Goal: Find specific page/section: Find specific page/section

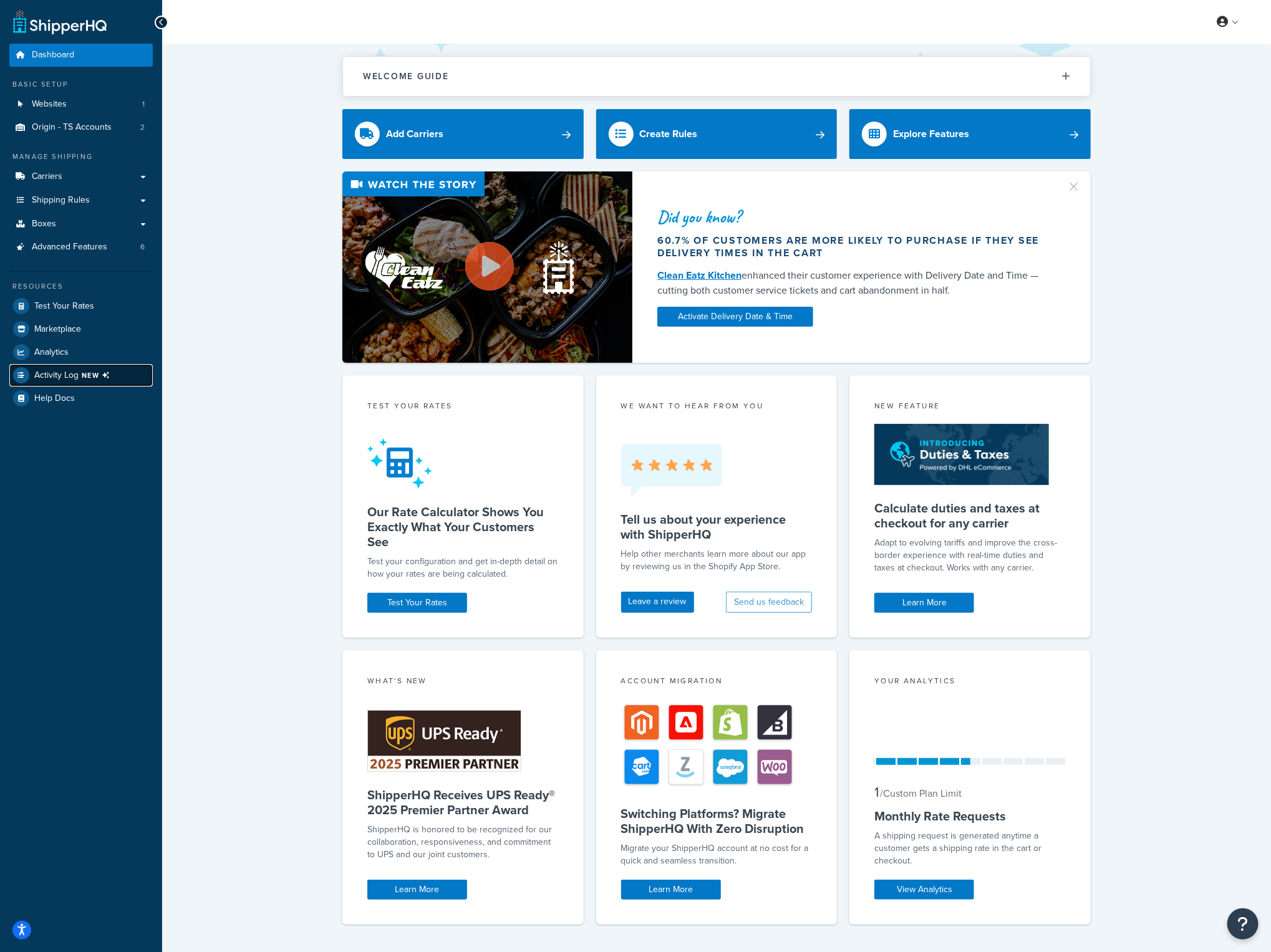
click at [86, 364] on link "Activity Log NEW" at bounding box center [81, 374] width 144 height 22
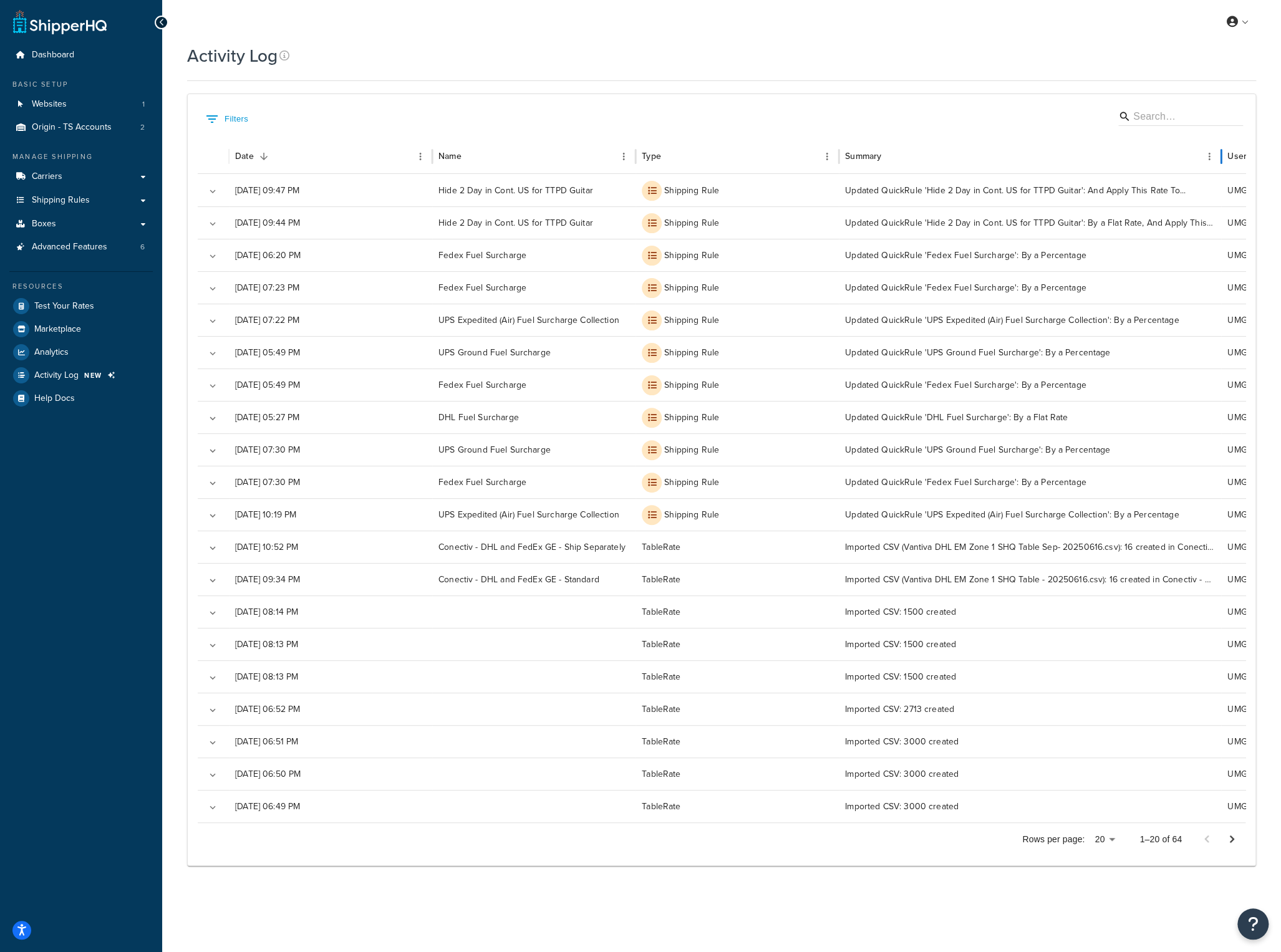
drag, startPoint x: 1043, startPoint y: 155, endPoint x: 1221, endPoint y: 151, distance: 178.0
click at [1221, 151] on div at bounding box center [1221, 156] width 6 height 35
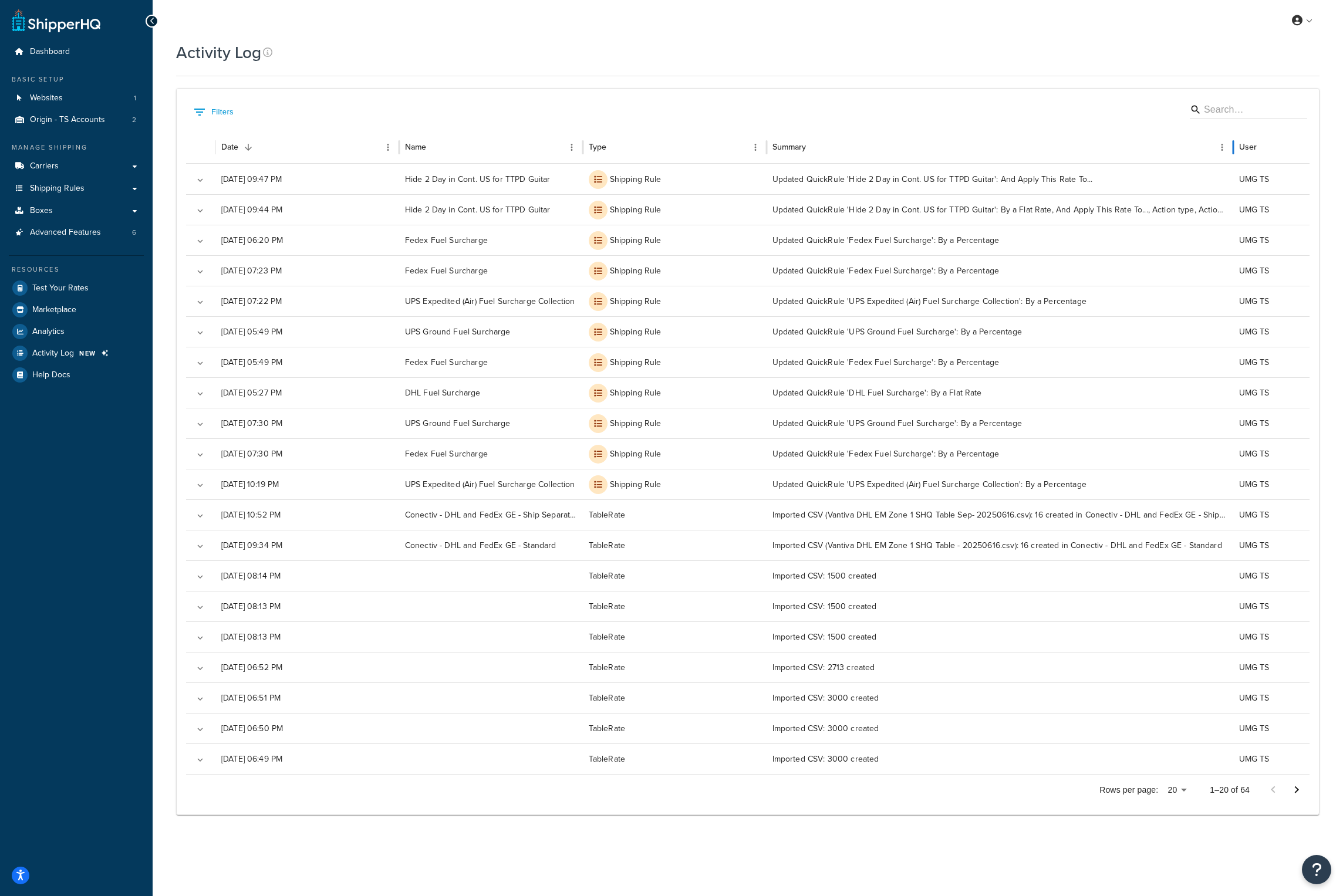
drag, startPoint x: 1126, startPoint y: 150, endPoint x: 1233, endPoint y: 155, distance: 107.1
click at [1205, 155] on div at bounding box center [1233, 147] width 6 height 33
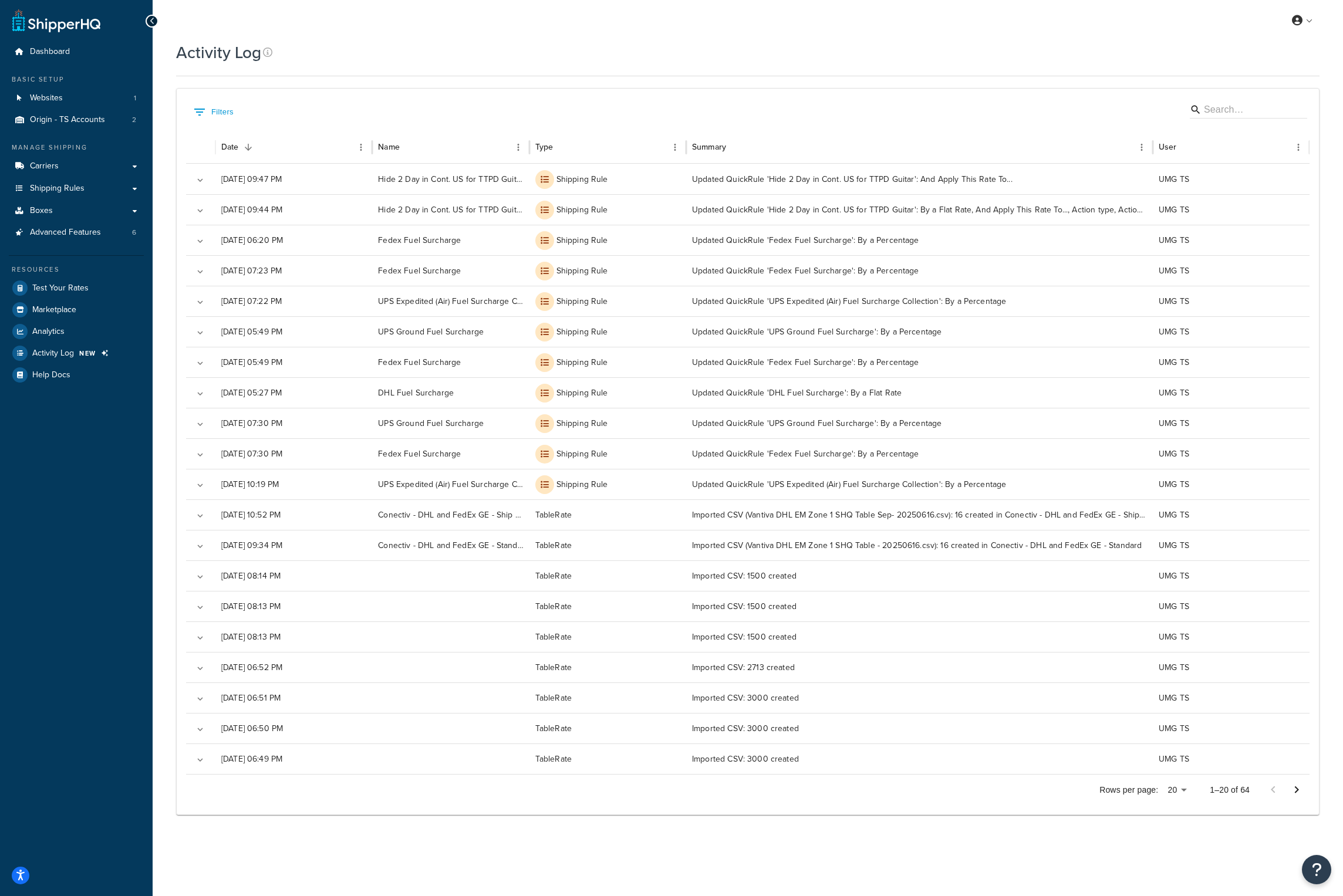
click at [159, 706] on div "Activity Log Contact Us Send Us A Message Contact Information Name * Email * Co…" at bounding box center [748, 443] width 1190 height 803
